Goal: Transaction & Acquisition: Purchase product/service

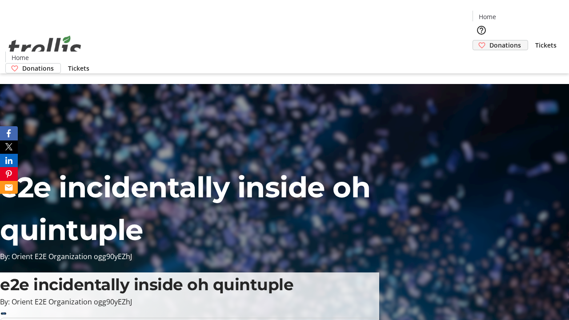
click at [489, 40] on span "Donations" at bounding box center [505, 44] width 32 height 9
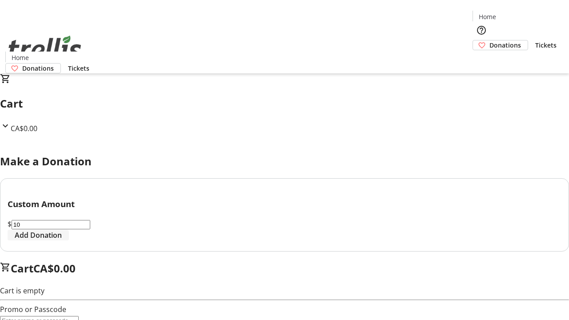
click at [62, 240] on span "Add Donation" at bounding box center [38, 235] width 47 height 11
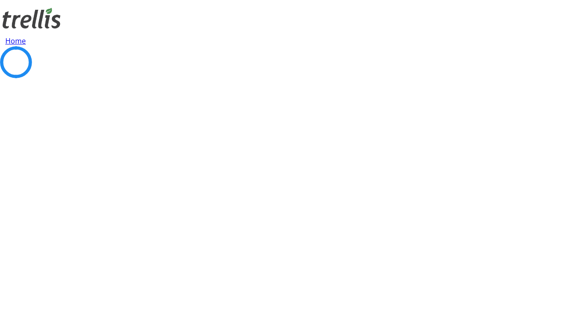
select select "CA"
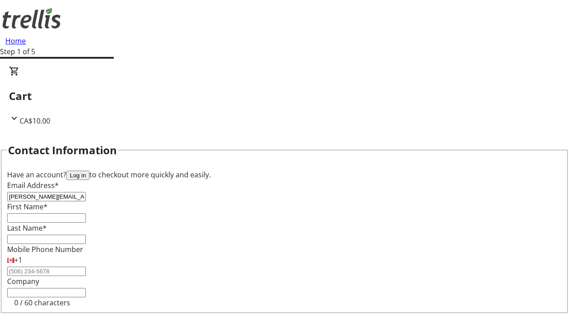
type input "[PERSON_NAME][EMAIL_ADDRESS][PERSON_NAME][DOMAIN_NAME]"
type input "[PERSON_NAME]"
type input "[STREET_ADDRESS][PERSON_NAME]"
type input "Kelowna"
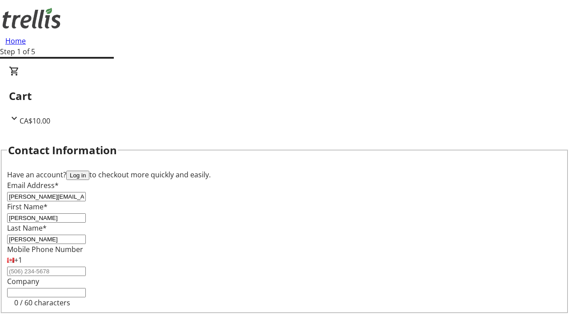
select select "BC"
type input "Kelowna"
type input "V1Y 0C2"
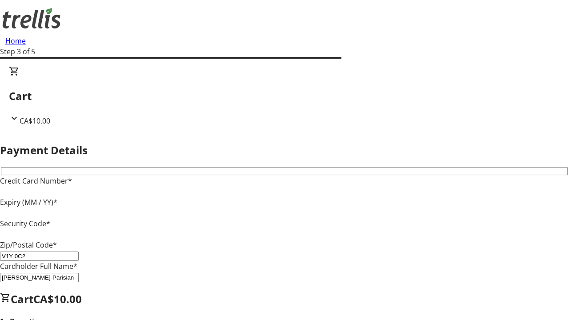
type input "V1Y 0C2"
